Goal: Information Seeking & Learning: Learn about a topic

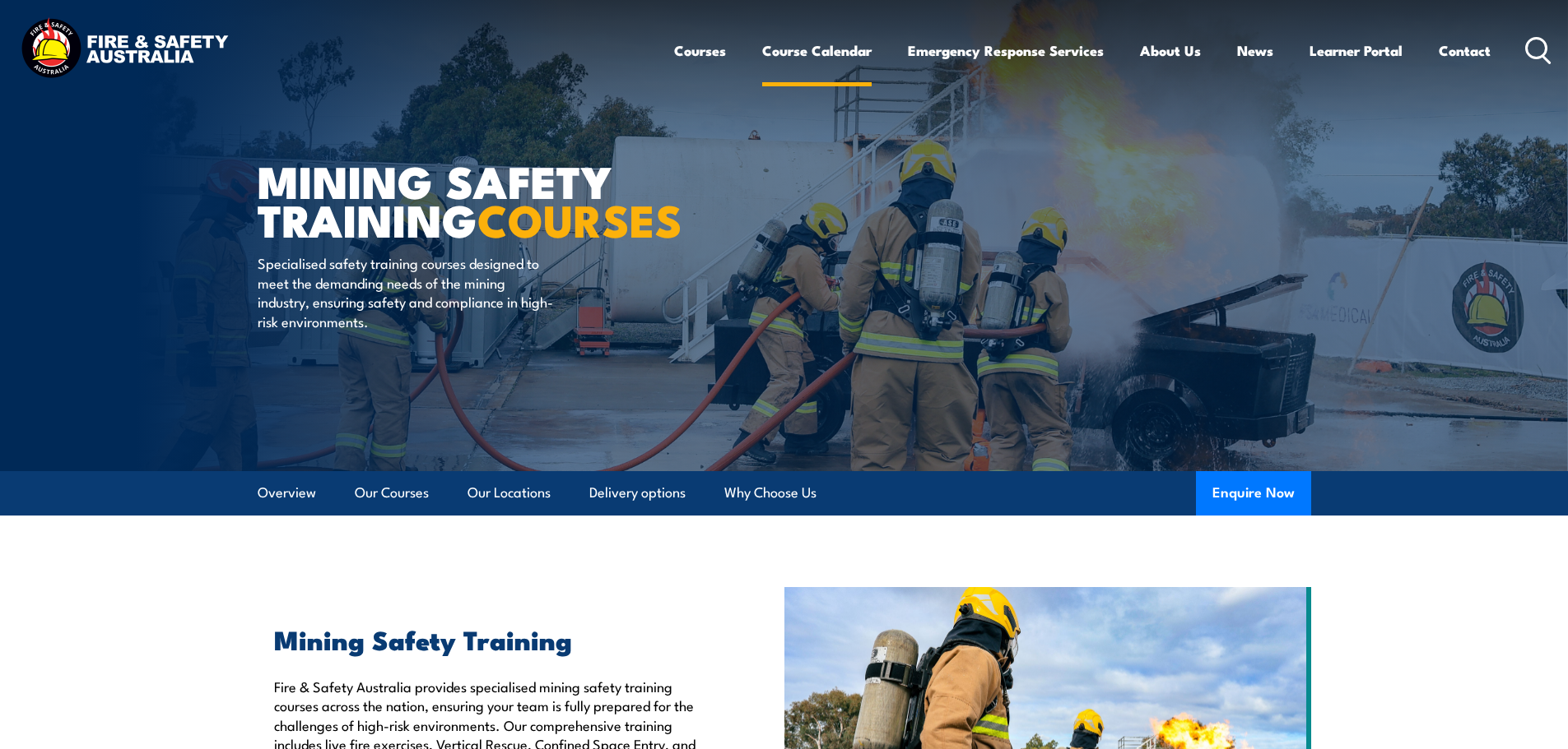
click at [785, 45] on link "Course Calendar" at bounding box center [816, 50] width 109 height 43
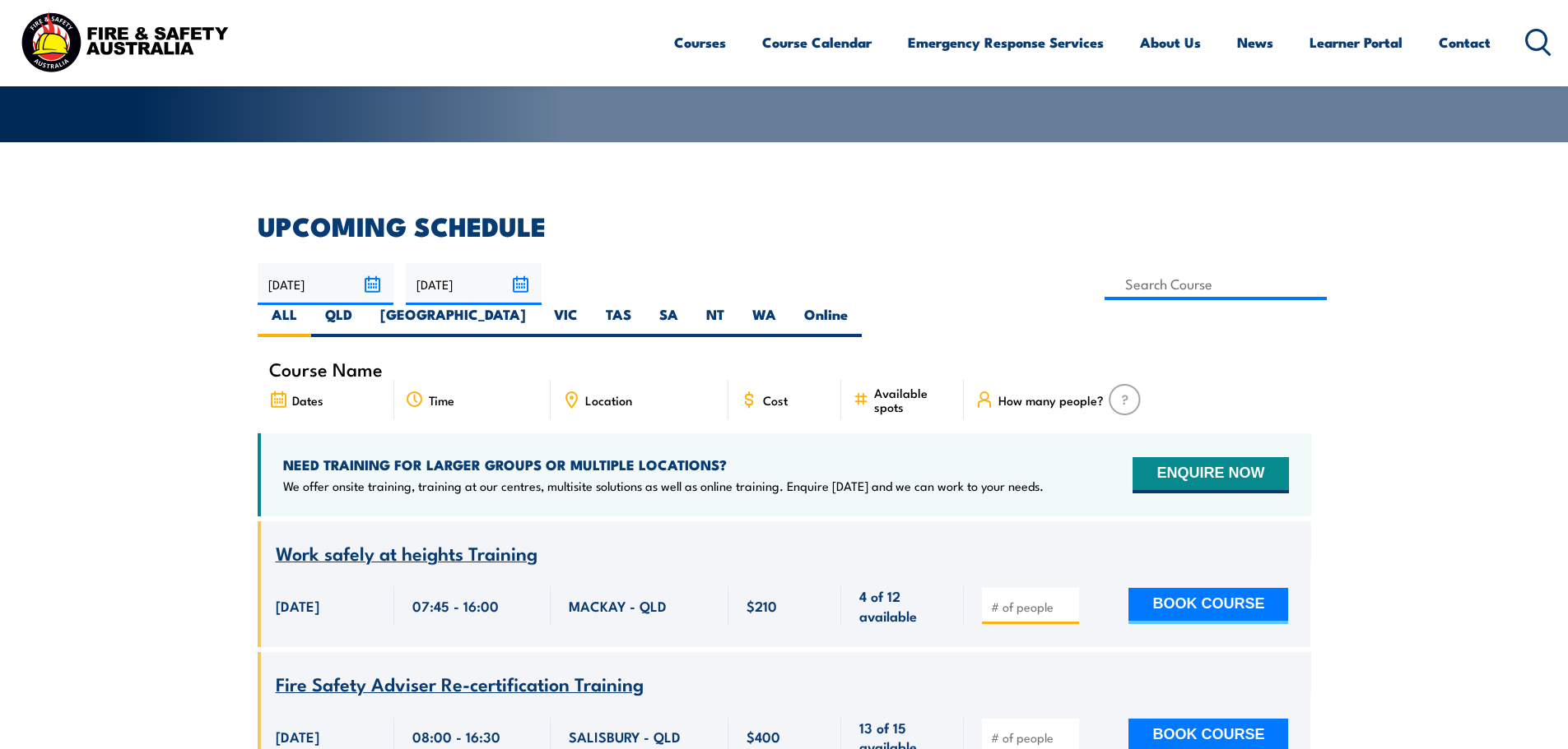
click at [1536, 38] on icon at bounding box center [1537, 43] width 26 height 27
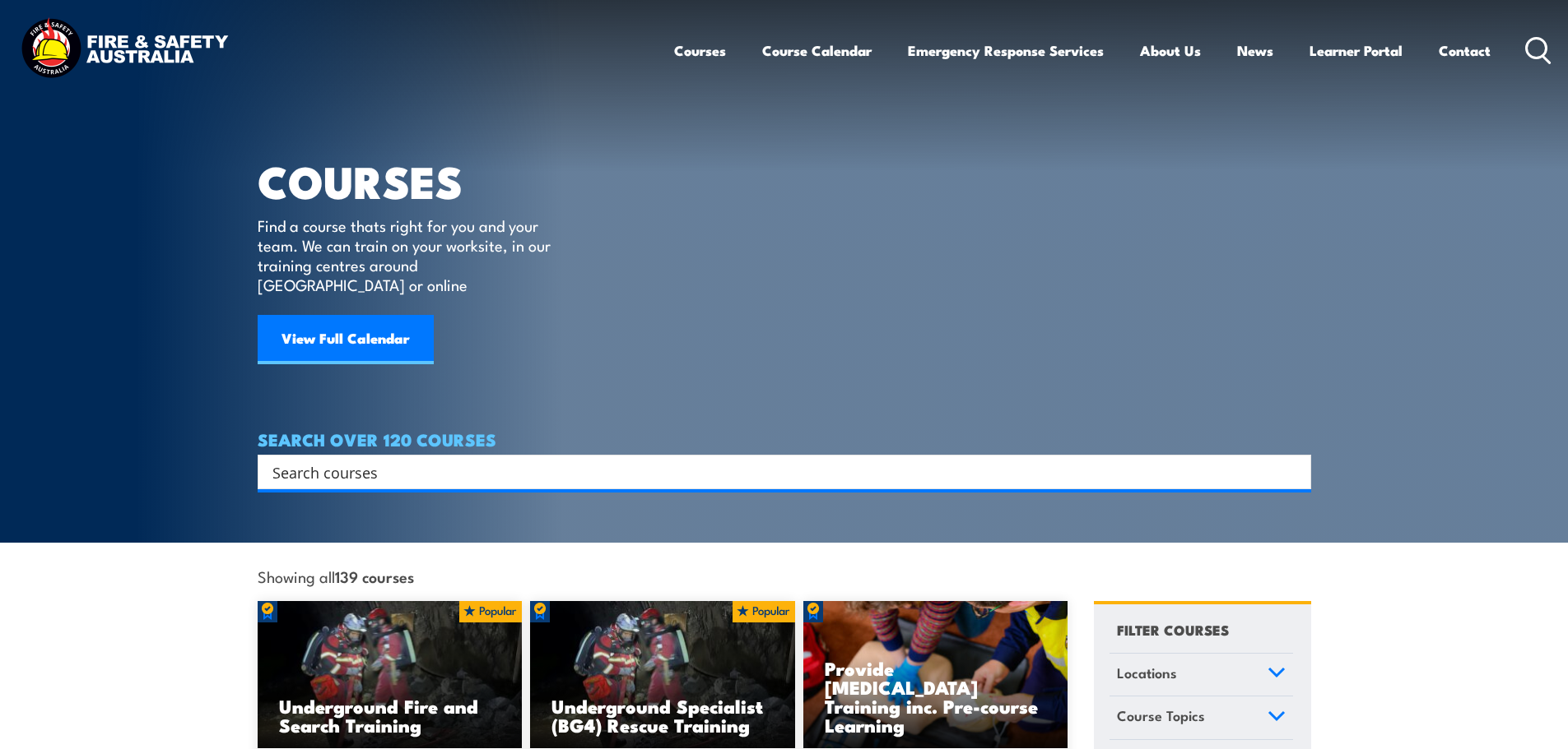
click at [304, 460] on input "Search input" at bounding box center [773, 473] width 1002 height 25
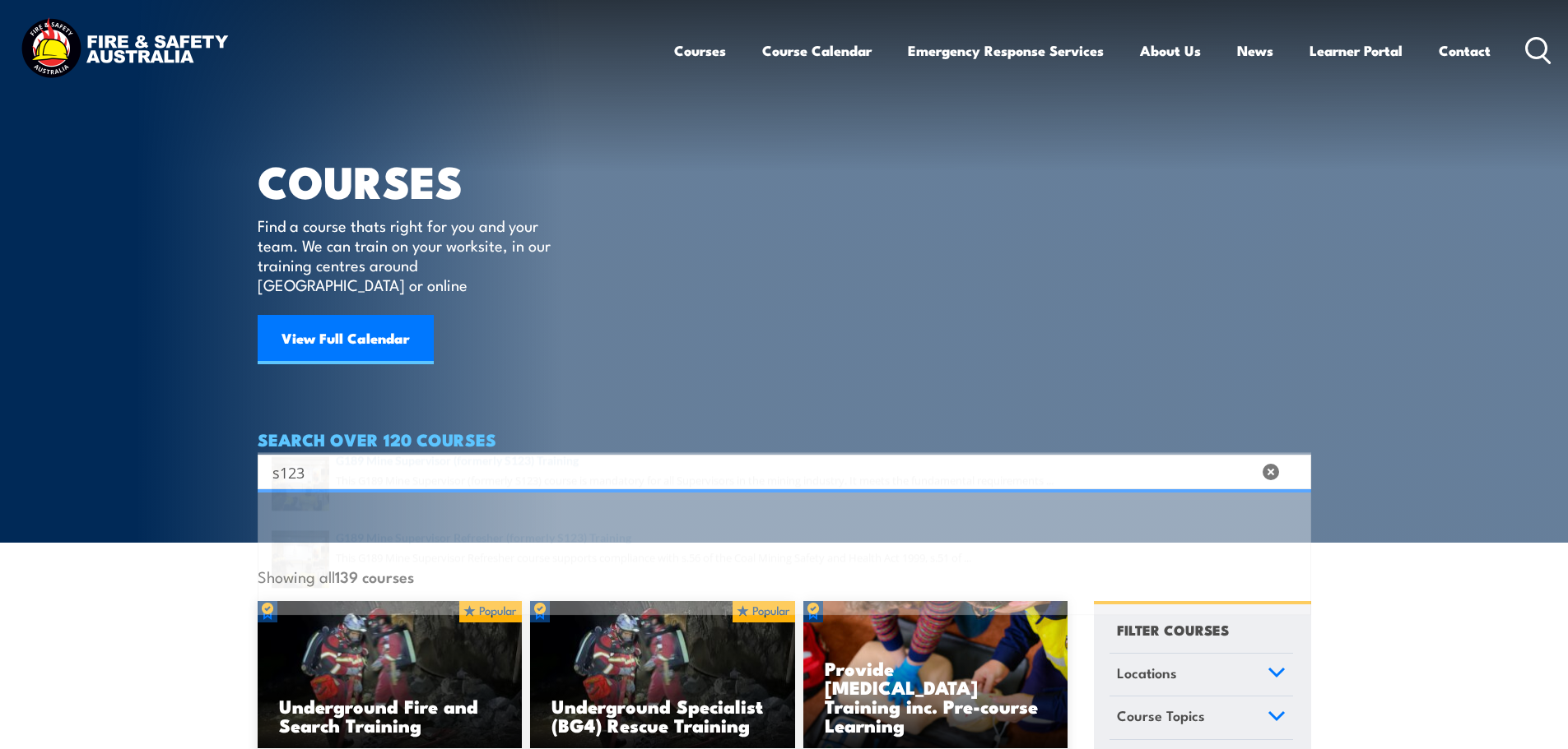
type input "s123"
click at [451, 505] on span at bounding box center [784, 523] width 1043 height 77
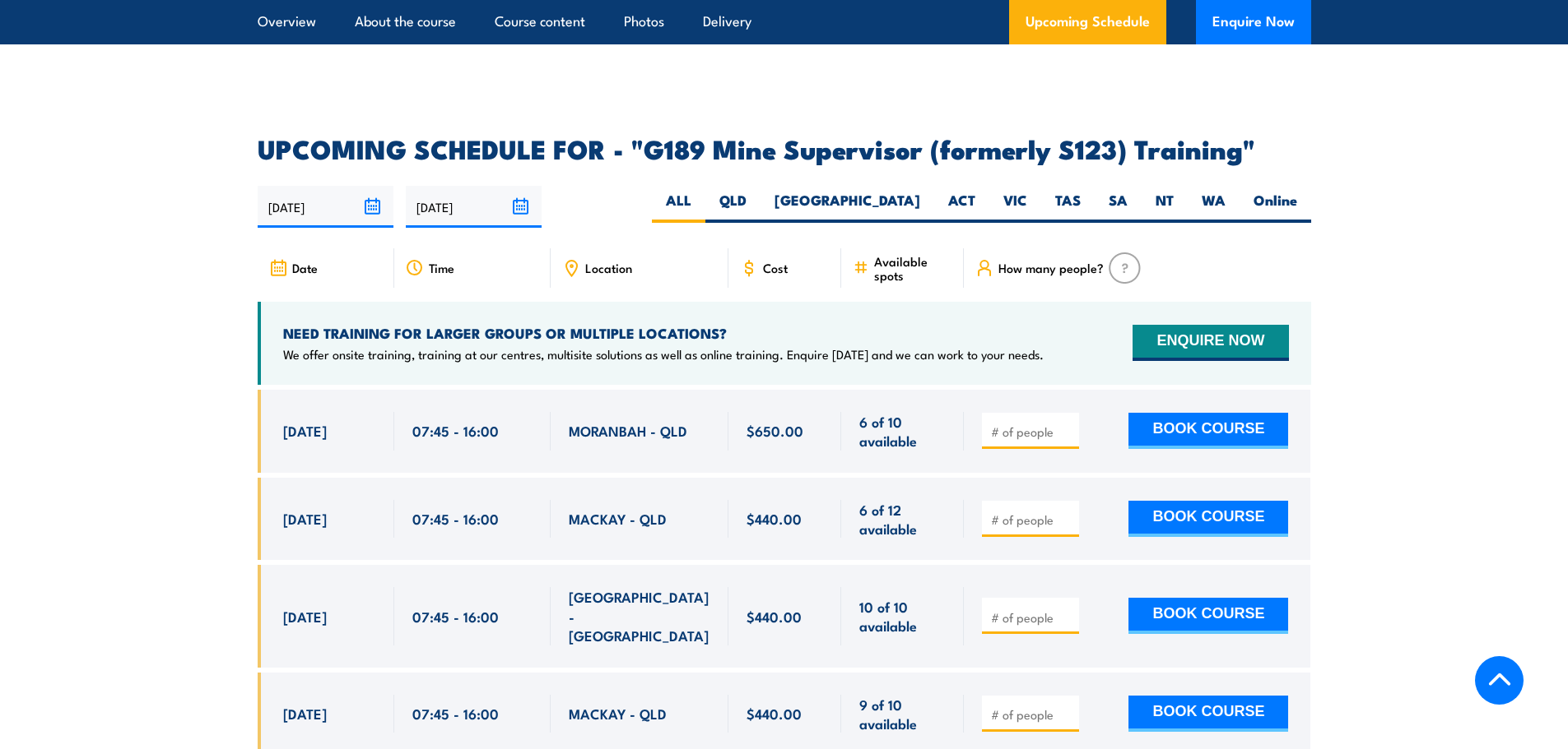
scroll to position [2715, 0]
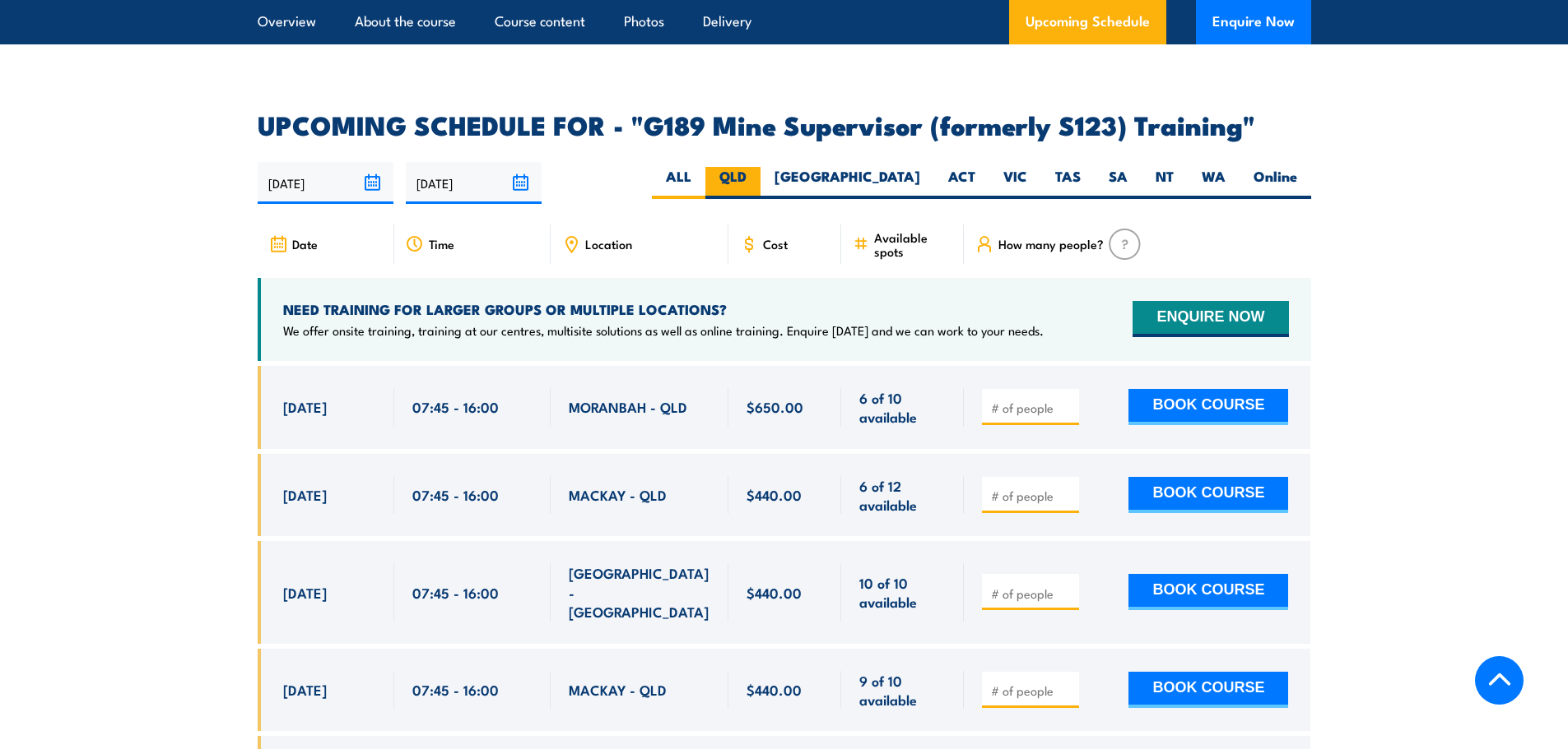
click at [761, 167] on label "QLD" at bounding box center [732, 183] width 55 height 32
click at [757, 167] on input "QLD" at bounding box center [751, 172] width 11 height 11
radio input "true"
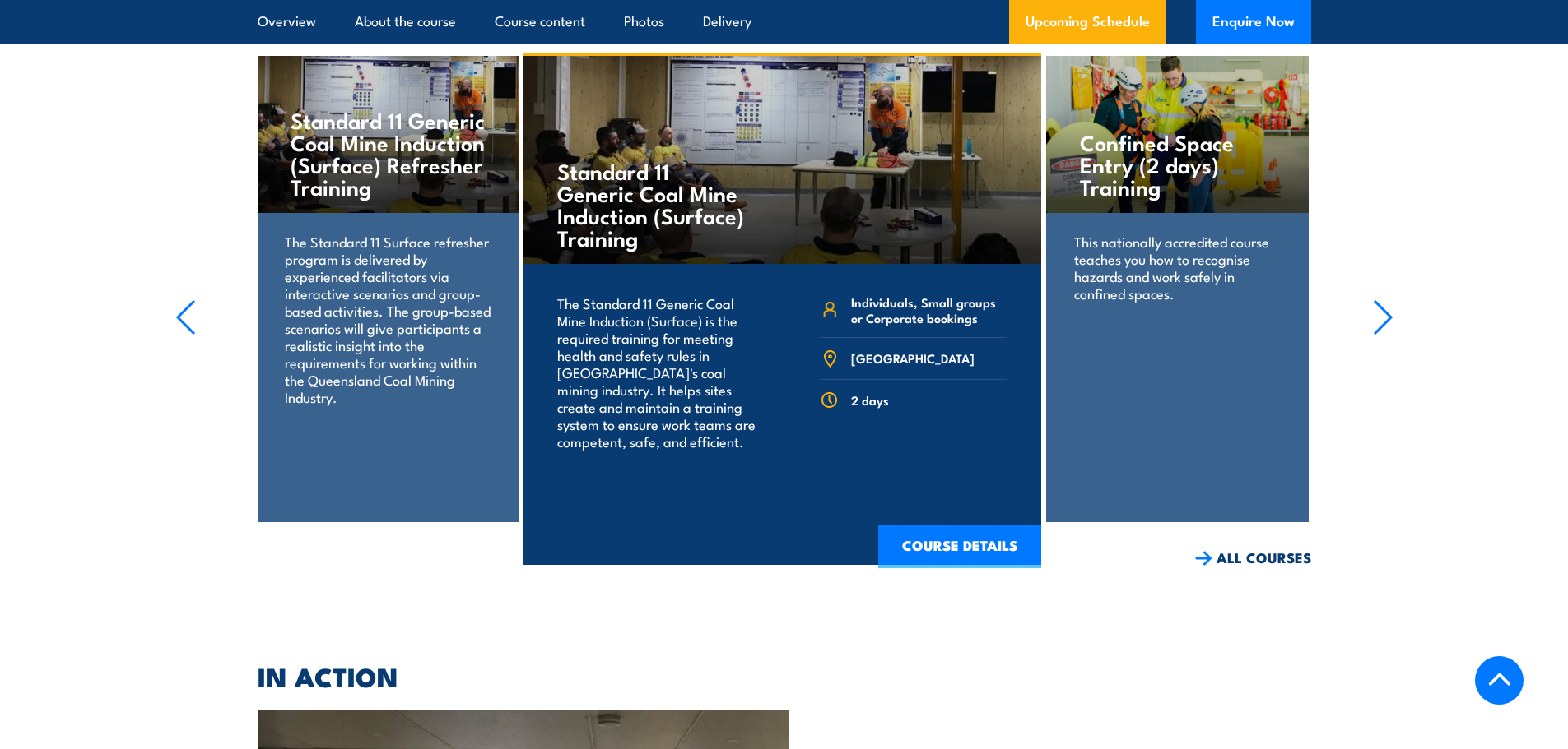
scroll to position [5323, 0]
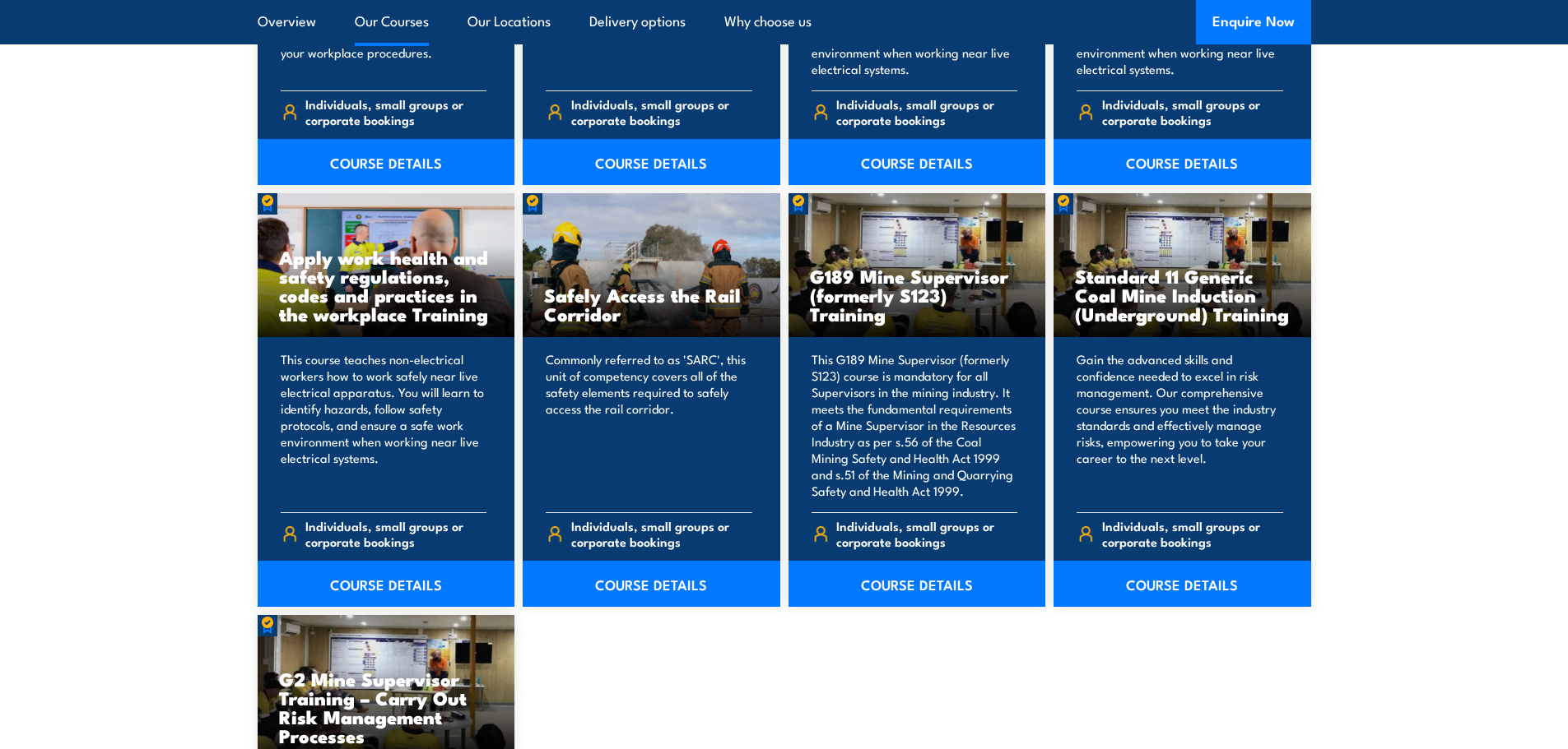
scroll to position [2550, 0]
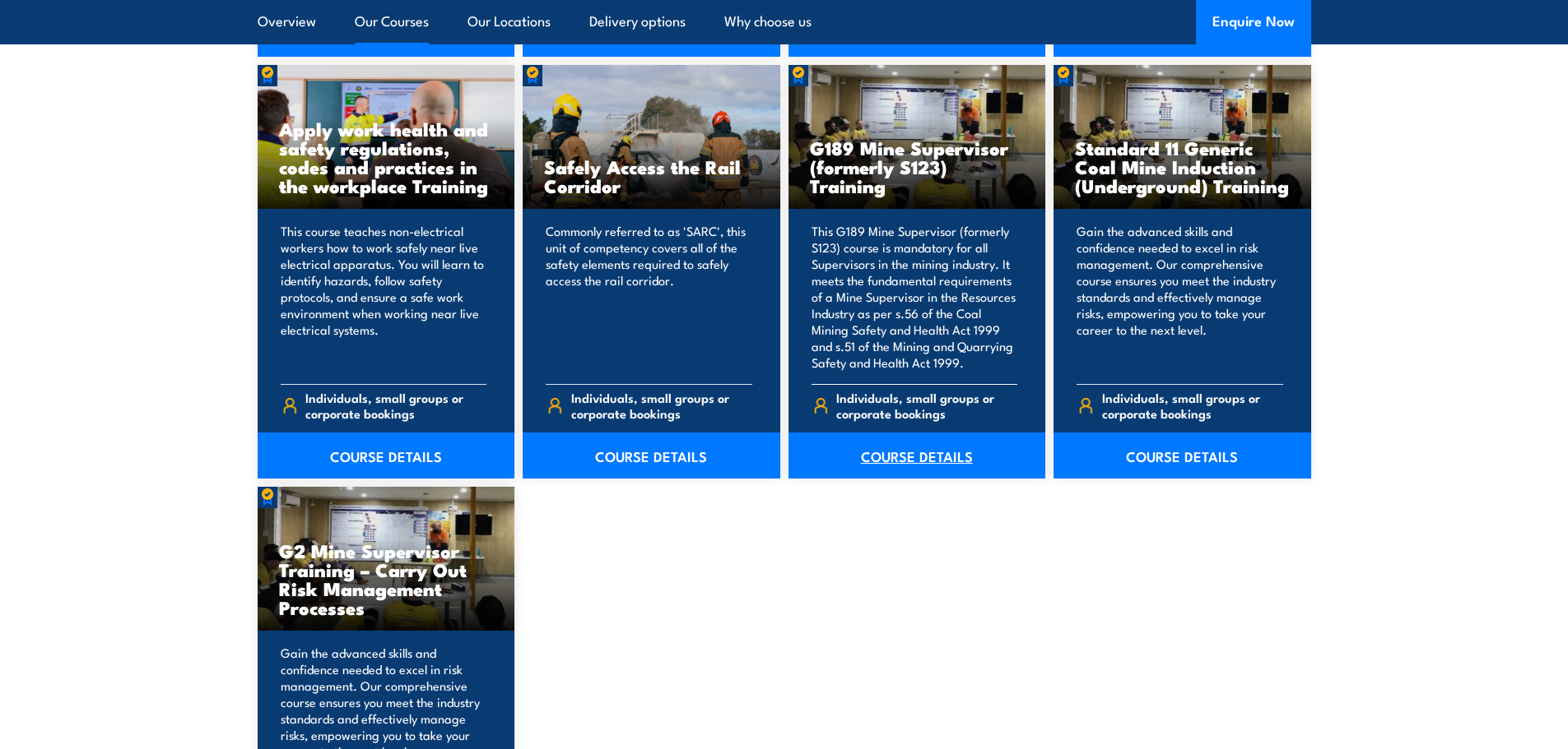
click at [925, 454] on link "COURSE DETAILS" at bounding box center [916, 456] width 257 height 46
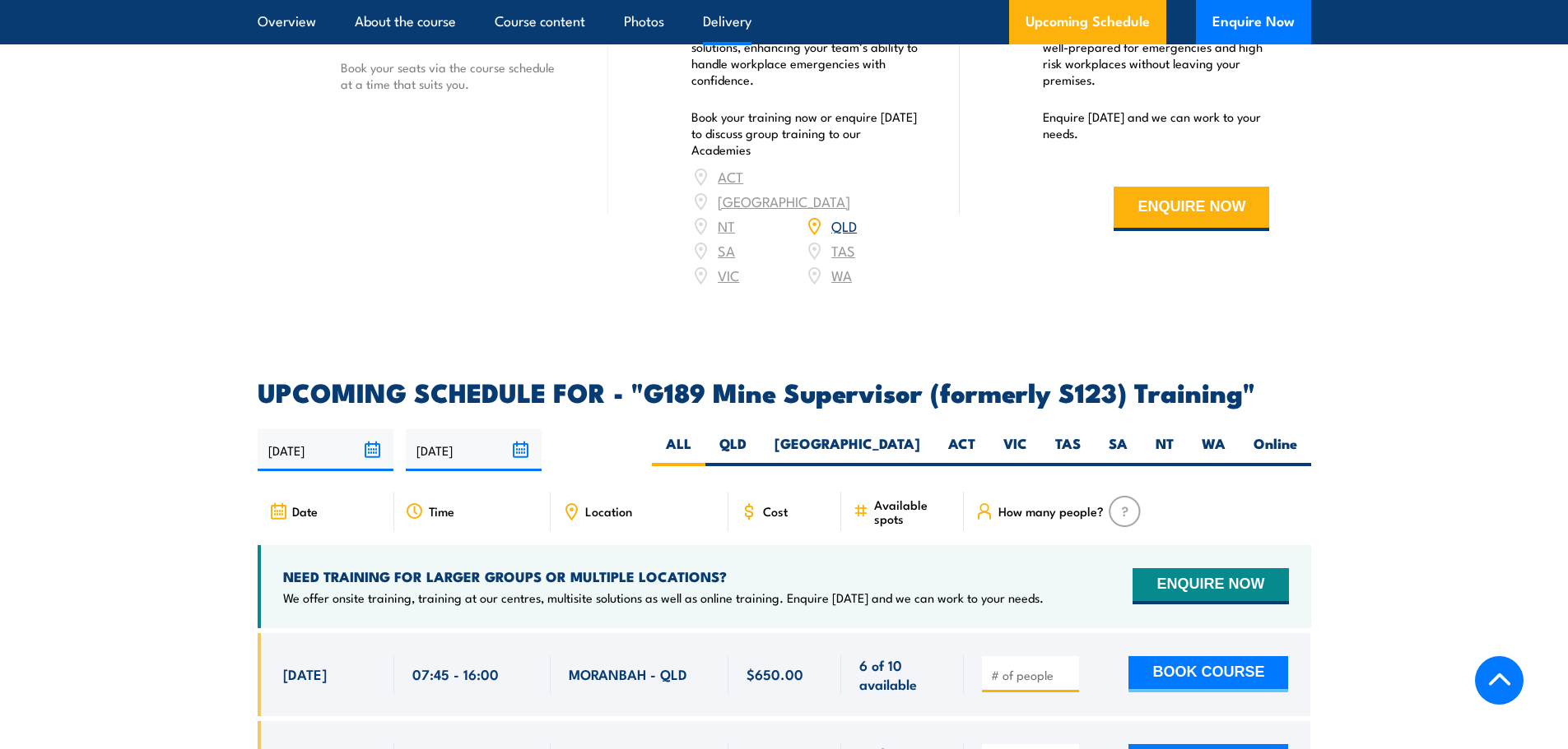
scroll to position [2468, 0]
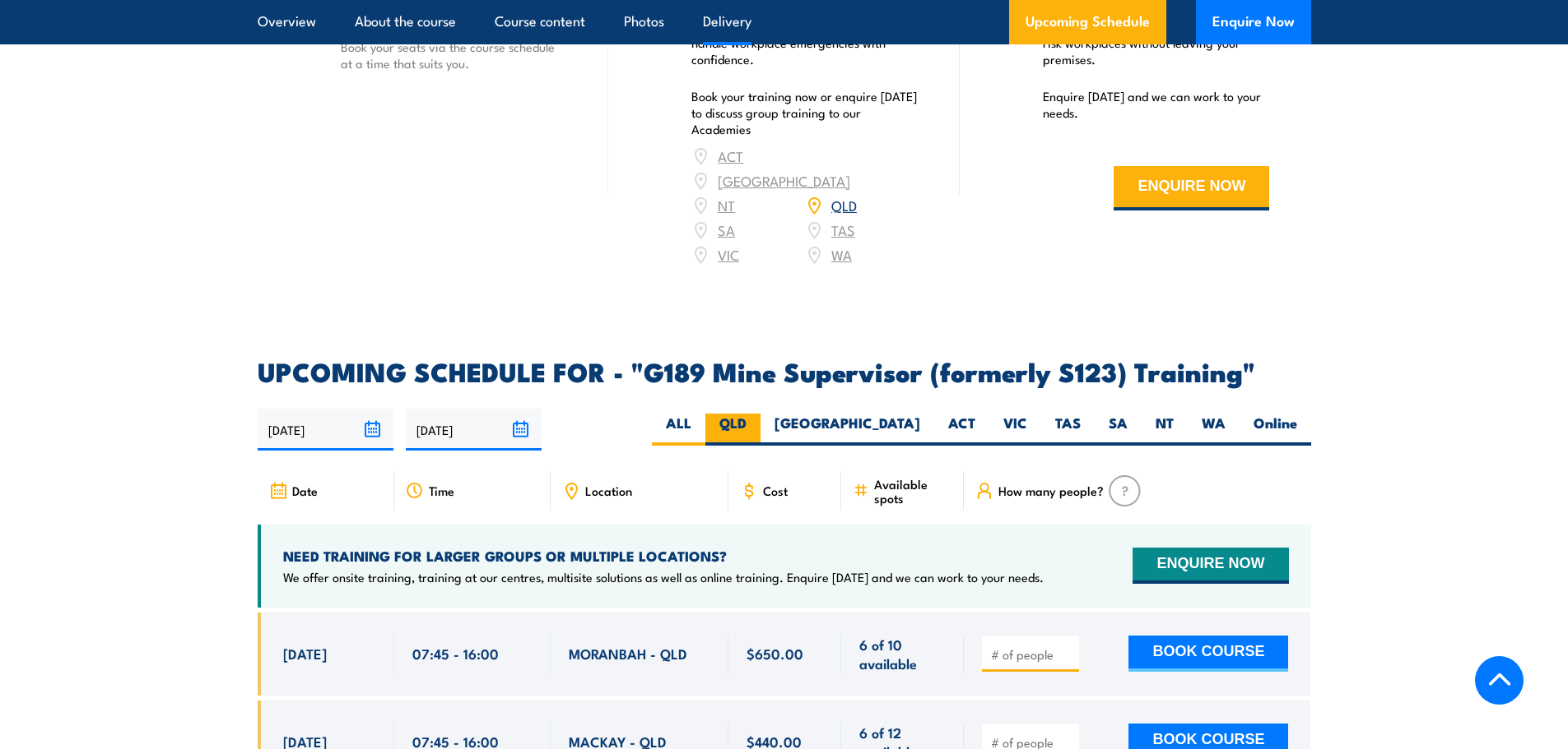
click at [761, 414] on label "QLD" at bounding box center [732, 429] width 55 height 32
click at [757, 414] on input "QLD" at bounding box center [751, 418] width 11 height 11
radio input "true"
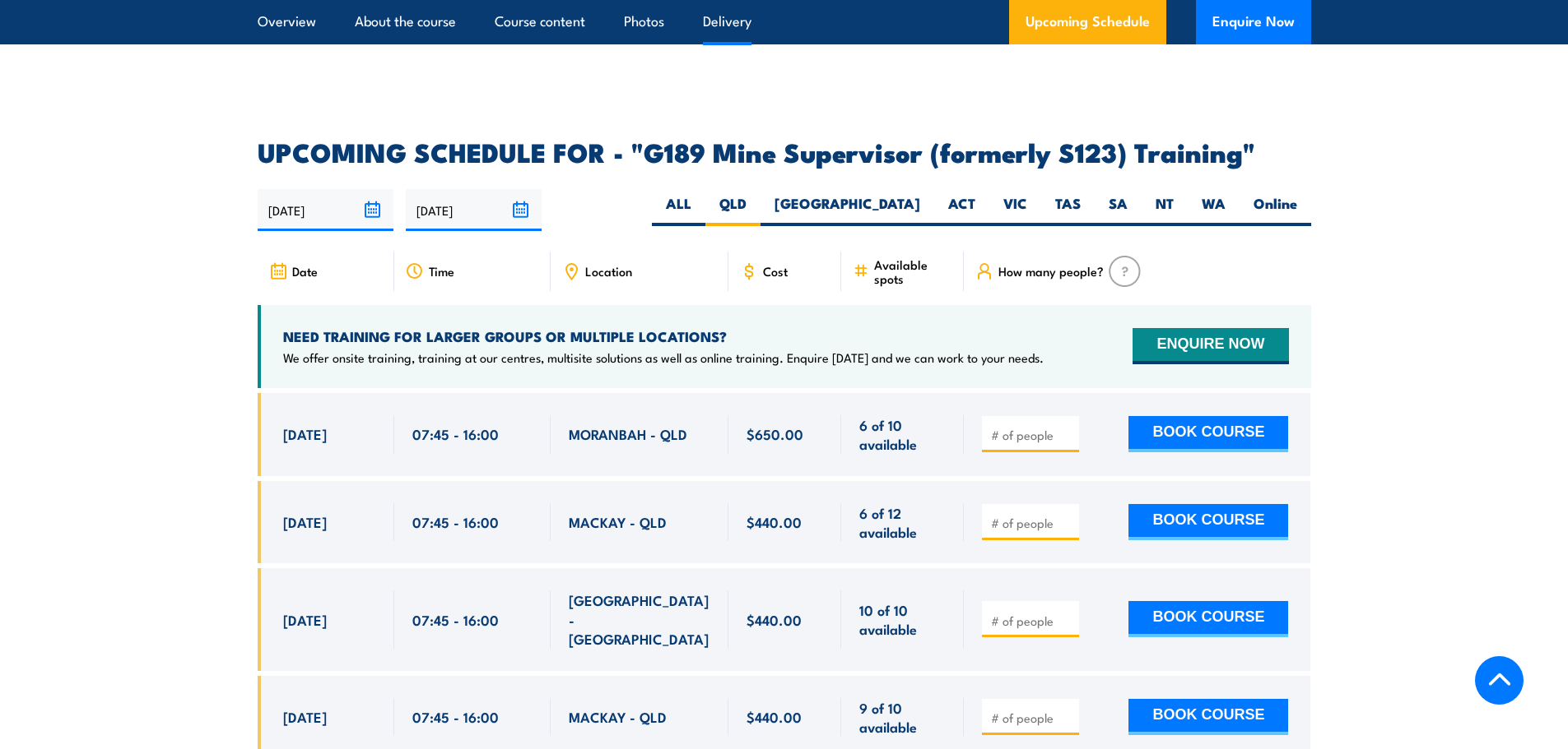
scroll to position [2803, 0]
